Goal: Navigation & Orientation: Find specific page/section

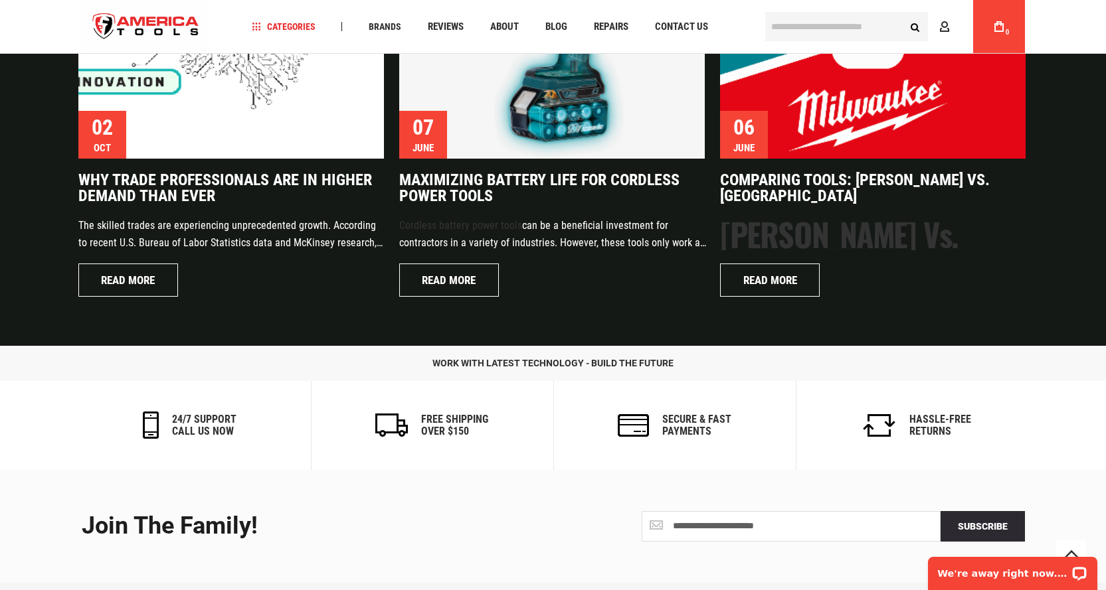
scroll to position [3140, 0]
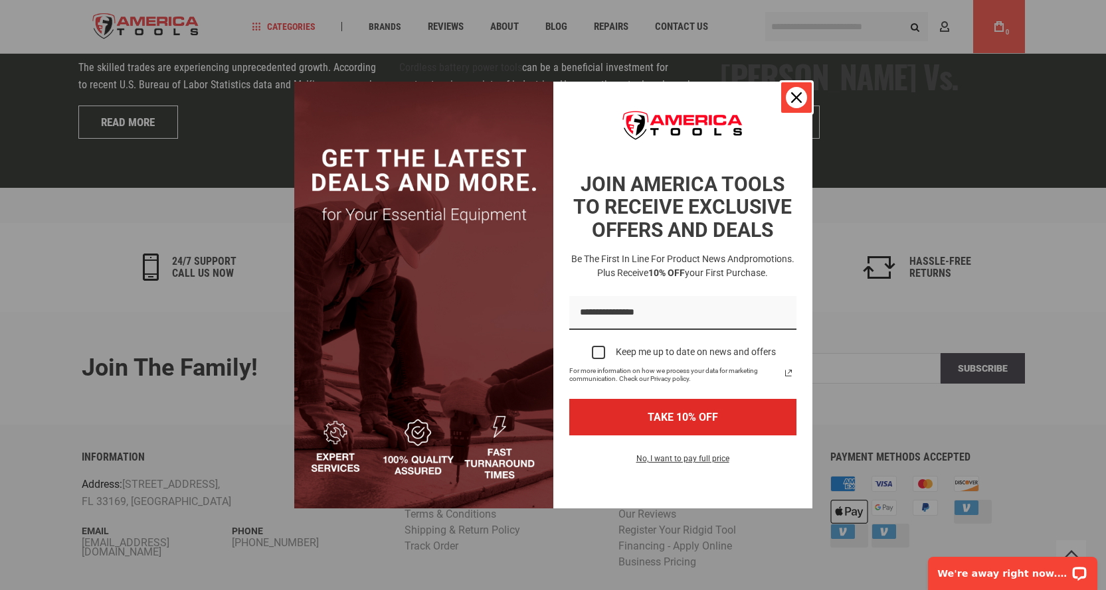
click at [789, 100] on div "Close" at bounding box center [796, 97] width 21 height 21
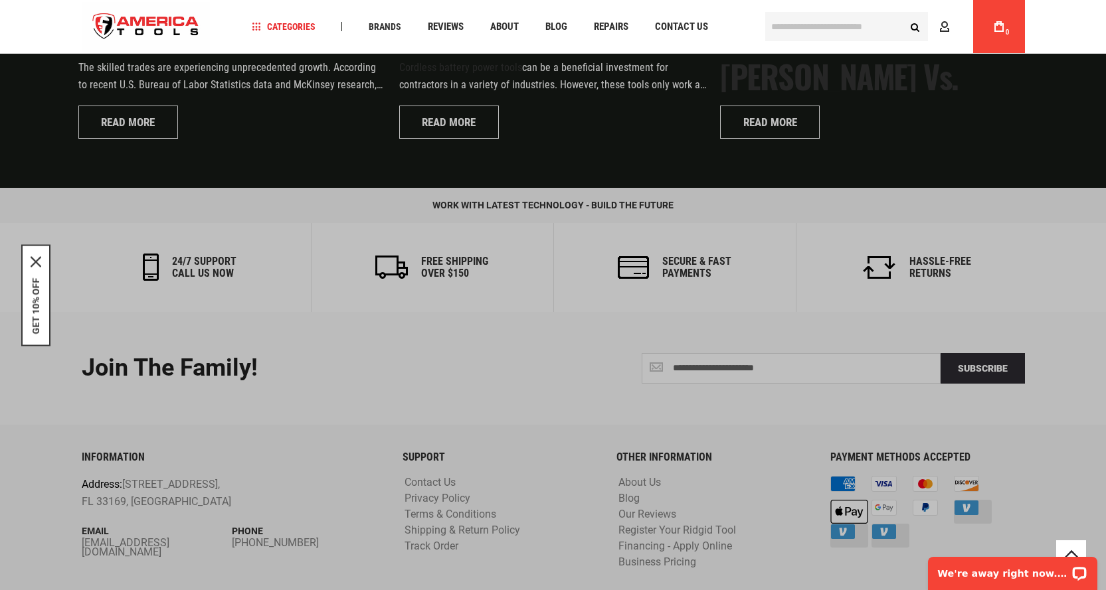
click at [853, 31] on input "text" at bounding box center [846, 26] width 163 height 29
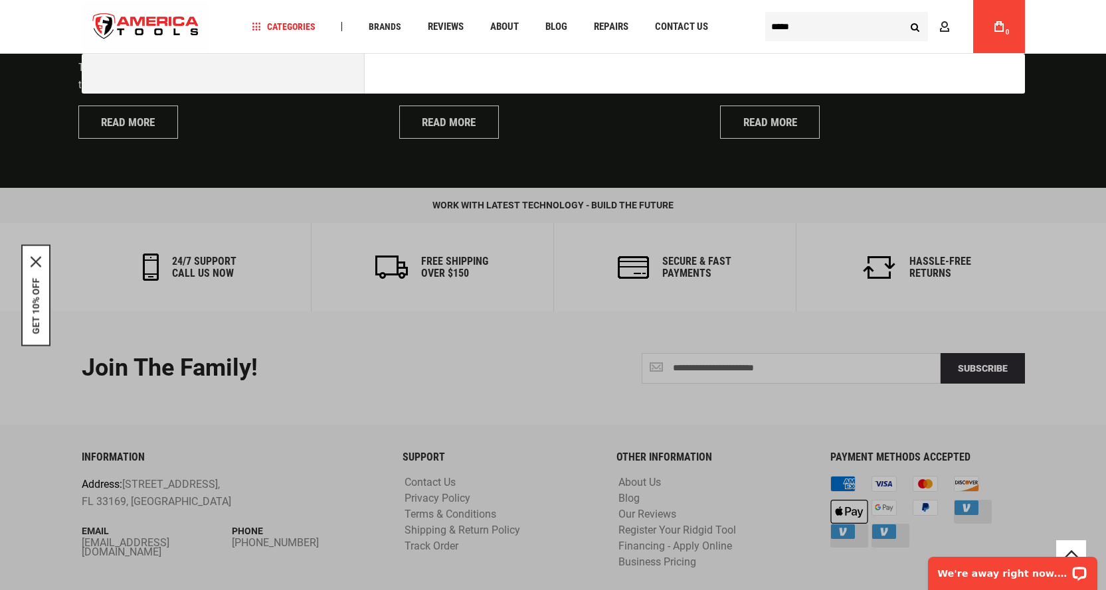
type input "*****"
click at [902, 14] on button "Search" at bounding box center [914, 26] width 25 height 25
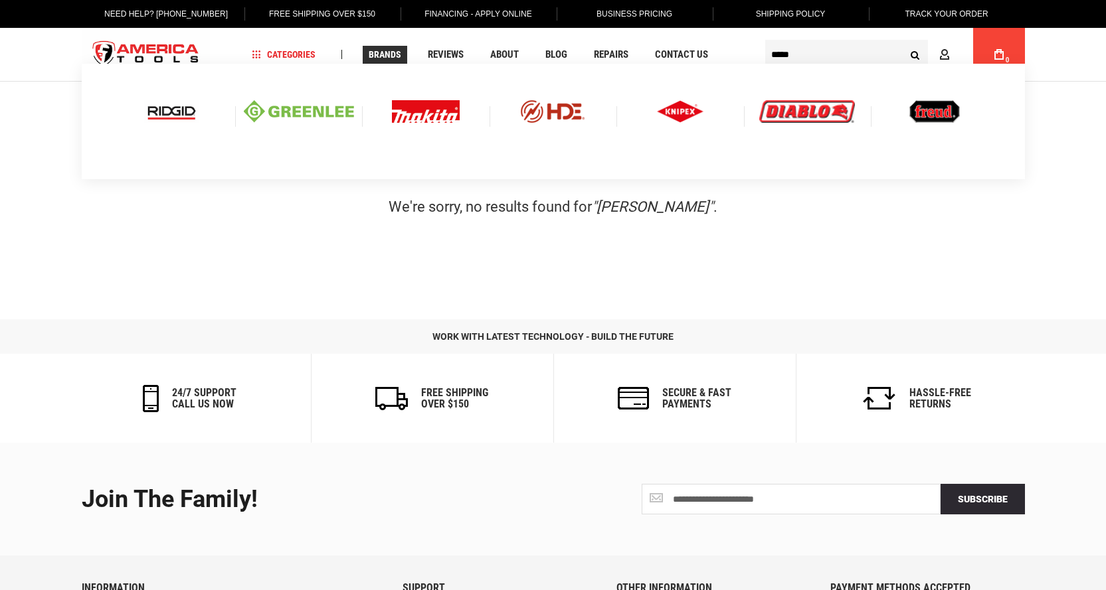
click at [390, 58] on span "Brands" at bounding box center [385, 54] width 33 height 9
click at [424, 115] on img at bounding box center [426, 111] width 68 height 23
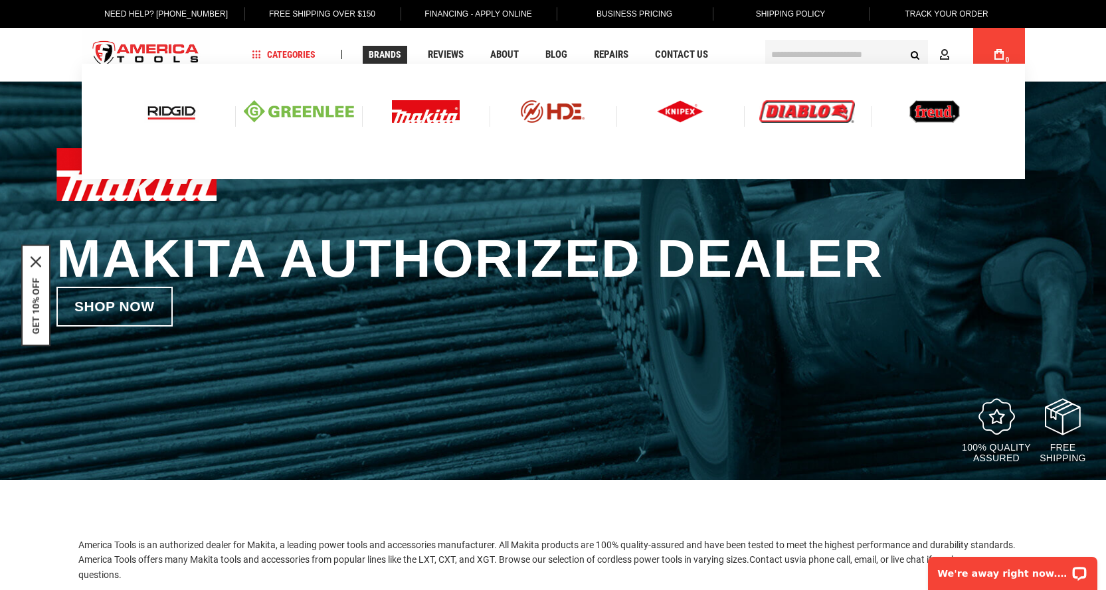
click at [677, 114] on img at bounding box center [680, 111] width 46 height 23
